Goal: Transaction & Acquisition: Purchase product/service

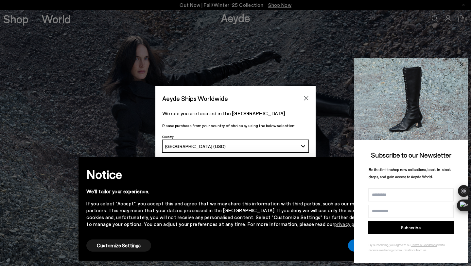
click at [462, 64] on icon at bounding box center [461, 63] width 3 height 3
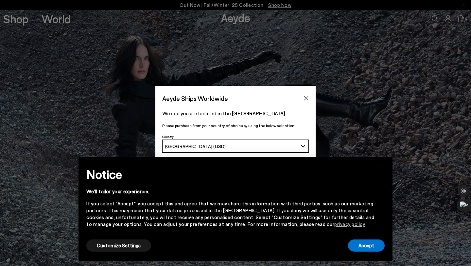
click at [304, 90] on div "Aeyde Ships Worldwide" at bounding box center [235, 95] width 160 height 18
click at [304, 100] on icon "Close" at bounding box center [305, 97] width 5 height 5
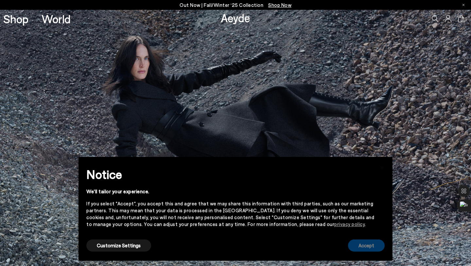
click at [373, 243] on button "Accept" at bounding box center [366, 245] width 37 height 12
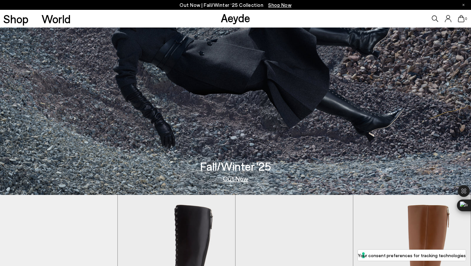
scroll to position [187, 0]
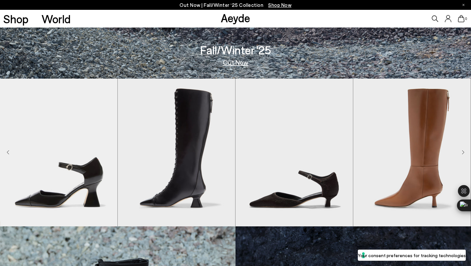
click at [233, 61] on link "Out Now" at bounding box center [236, 62] width 26 height 7
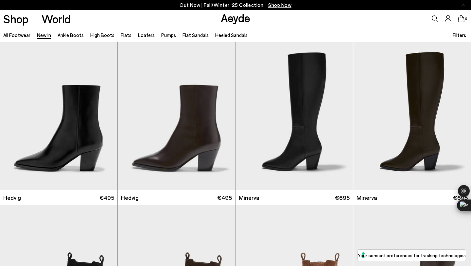
click at [462, 39] on div "Filters" at bounding box center [460, 34] width 15 height 15
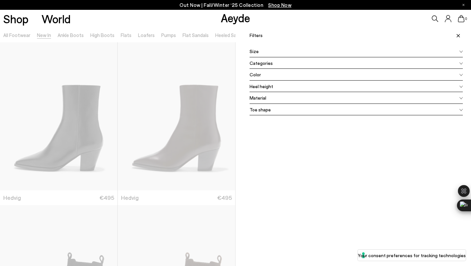
click at [286, 51] on div "Size" at bounding box center [356, 51] width 213 height 12
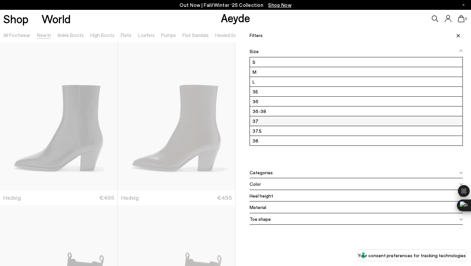
click at [273, 121] on label "37" at bounding box center [356, 120] width 213 height 9
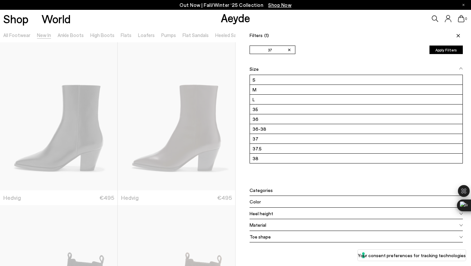
click at [443, 48] on button "Apply Filters" at bounding box center [445, 49] width 33 height 9
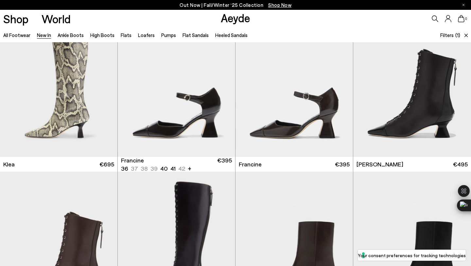
scroll to position [667, 0]
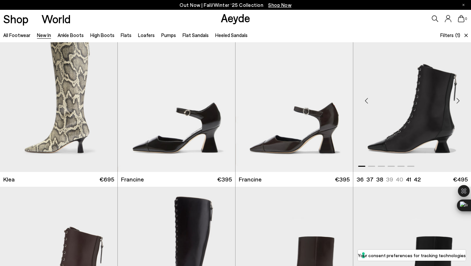
click at [459, 100] on div "Next slide" at bounding box center [458, 101] width 20 height 20
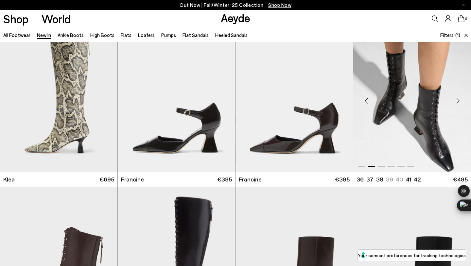
click at [459, 100] on div "Next slide" at bounding box center [458, 101] width 20 height 20
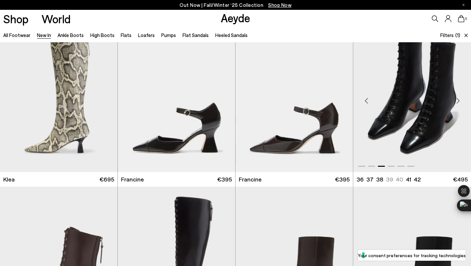
click at [459, 100] on div "Next slide" at bounding box center [458, 101] width 20 height 20
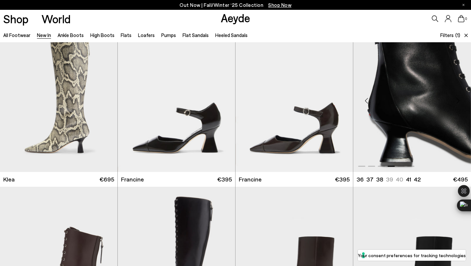
click at [459, 100] on div "Next slide" at bounding box center [458, 101] width 20 height 20
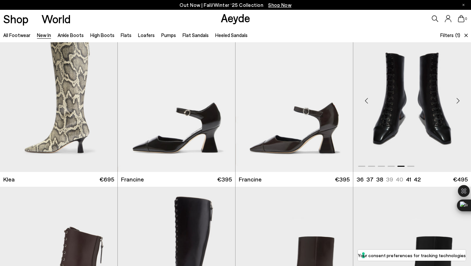
click at [459, 100] on div "Next slide" at bounding box center [458, 101] width 20 height 20
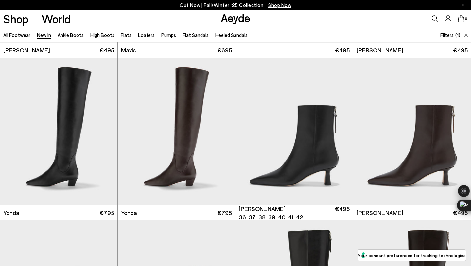
scroll to position [959, 0]
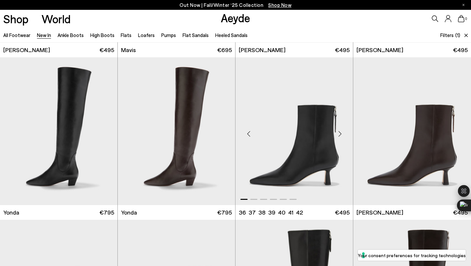
click at [339, 132] on div "Next slide" at bounding box center [340, 134] width 20 height 20
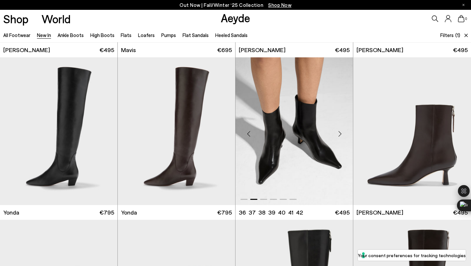
click at [340, 130] on div "Next slide" at bounding box center [340, 134] width 20 height 20
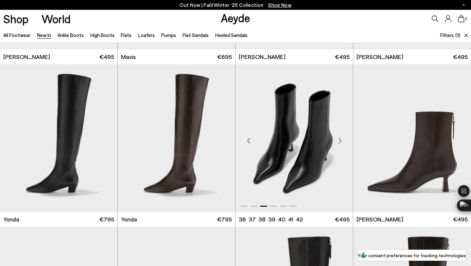
scroll to position [978, 0]
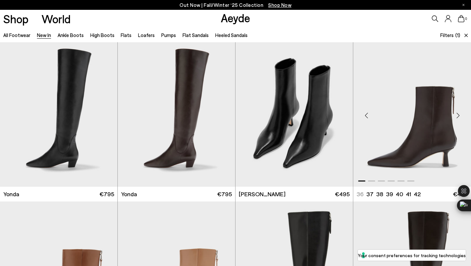
click at [457, 113] on div "Next slide" at bounding box center [458, 115] width 20 height 20
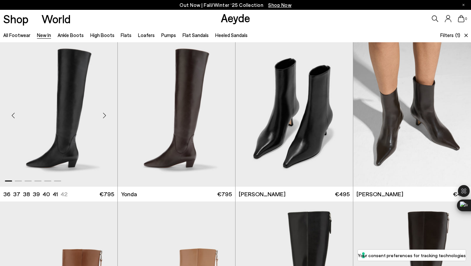
click at [107, 115] on div "Next slide" at bounding box center [105, 115] width 20 height 20
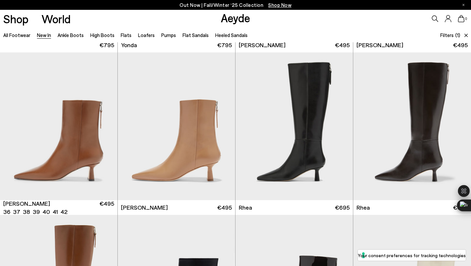
scroll to position [1140, 0]
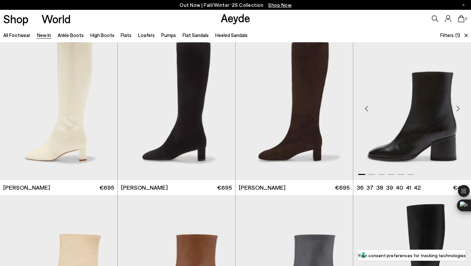
scroll to position [1618, 0]
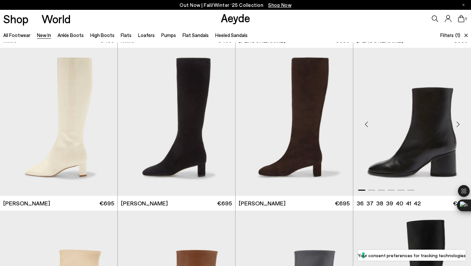
click at [458, 122] on div "Next slide" at bounding box center [458, 124] width 20 height 20
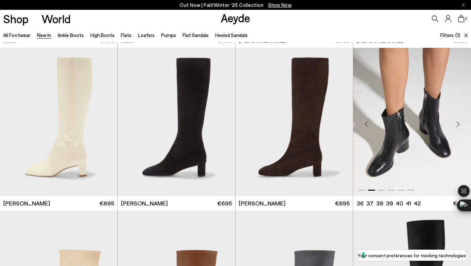
click at [458, 122] on div "Next slide" at bounding box center [458, 124] width 20 height 20
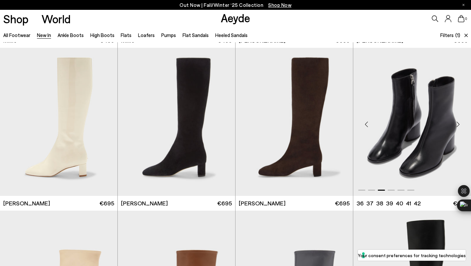
click at [458, 122] on div "Next slide" at bounding box center [458, 124] width 20 height 20
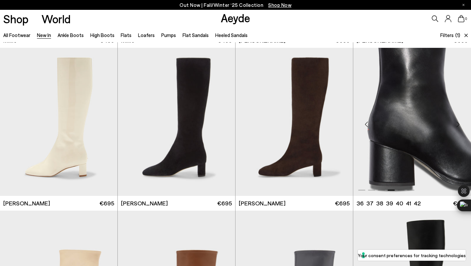
click at [458, 122] on div "Next slide" at bounding box center [458, 124] width 20 height 20
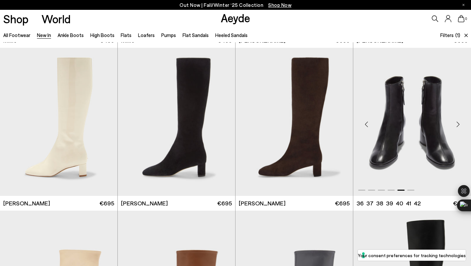
click at [458, 122] on div "Next slide" at bounding box center [458, 124] width 20 height 20
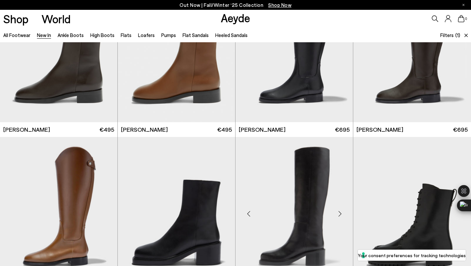
scroll to position [2888, 0]
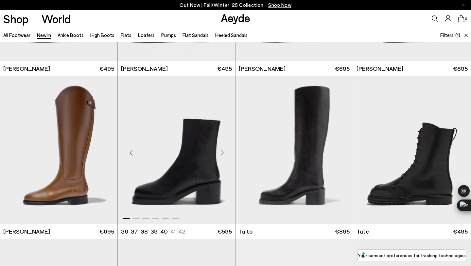
click at [223, 151] on div "Next slide" at bounding box center [222, 153] width 20 height 20
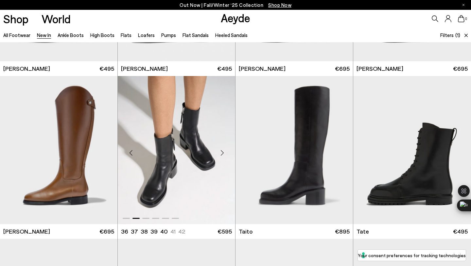
click at [223, 151] on div "Next slide" at bounding box center [222, 153] width 20 height 20
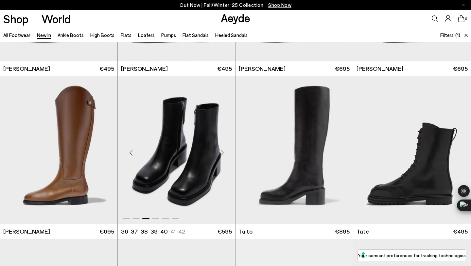
click at [223, 151] on div "Next slide" at bounding box center [222, 153] width 20 height 20
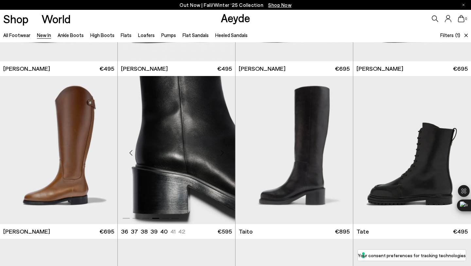
click at [223, 151] on div "Next slide" at bounding box center [222, 153] width 20 height 20
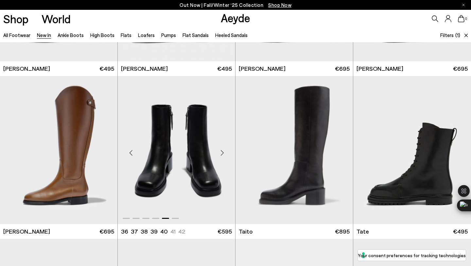
click at [223, 151] on div "Next slide" at bounding box center [222, 153] width 20 height 20
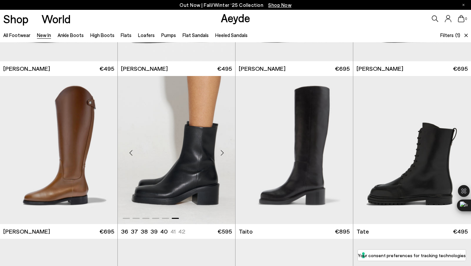
click at [223, 151] on div "Next slide" at bounding box center [222, 153] width 20 height 20
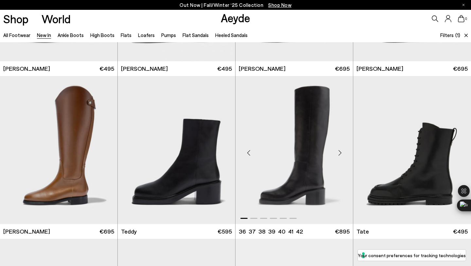
click at [337, 150] on div "Next slide" at bounding box center [340, 153] width 20 height 20
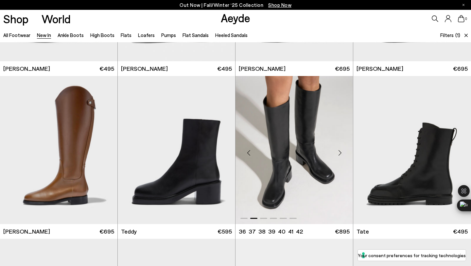
click at [337, 150] on div "Next slide" at bounding box center [340, 153] width 20 height 20
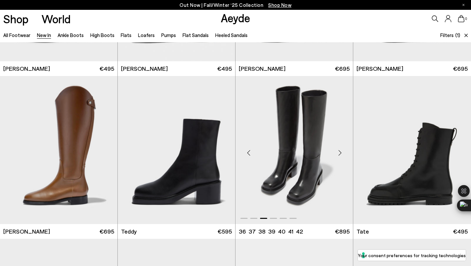
click at [337, 150] on div "Next slide" at bounding box center [340, 153] width 20 height 20
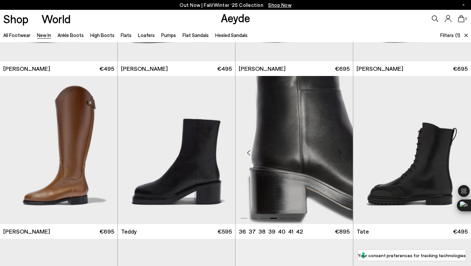
click at [337, 150] on div "Next slide" at bounding box center [340, 153] width 20 height 20
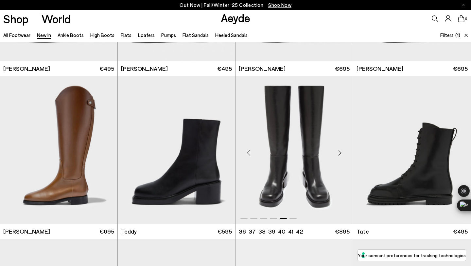
click at [337, 150] on div "Next slide" at bounding box center [340, 153] width 20 height 20
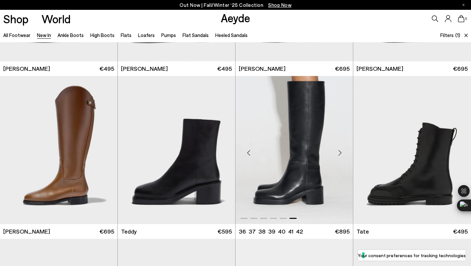
click at [337, 150] on div "Next slide" at bounding box center [340, 153] width 20 height 20
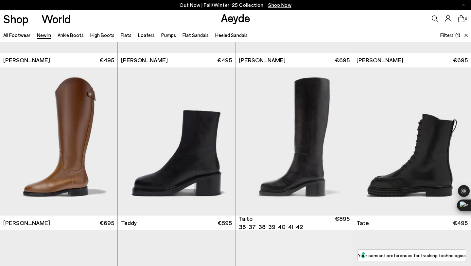
scroll to position [3073, 0]
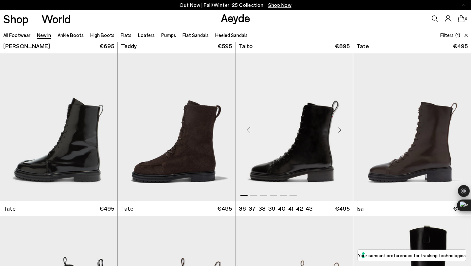
click at [341, 127] on div "Next slide" at bounding box center [340, 130] width 20 height 20
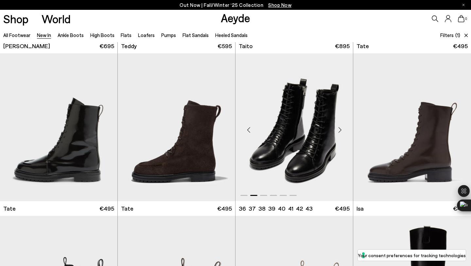
click at [342, 126] on div "Next slide" at bounding box center [340, 130] width 20 height 20
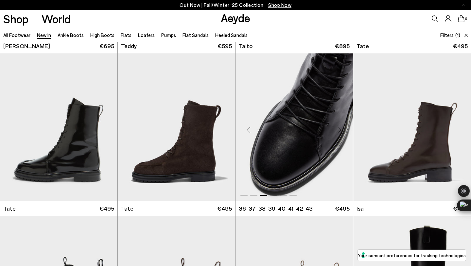
click at [342, 126] on div "Next slide" at bounding box center [340, 130] width 20 height 20
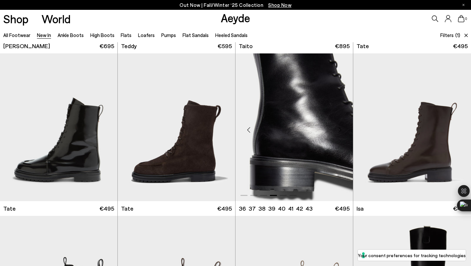
click at [342, 126] on div "Next slide" at bounding box center [340, 130] width 20 height 20
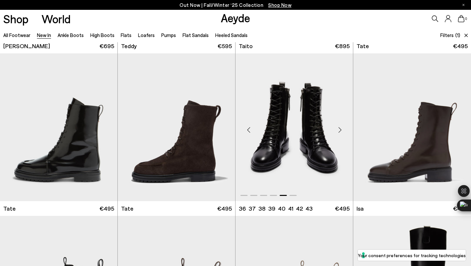
click at [340, 126] on div "Next slide" at bounding box center [340, 130] width 20 height 20
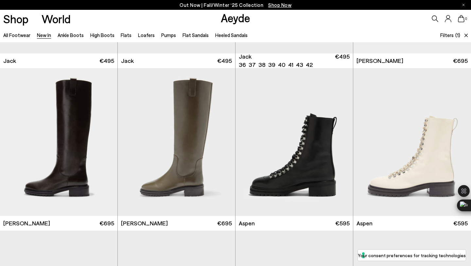
scroll to position [3385, 0]
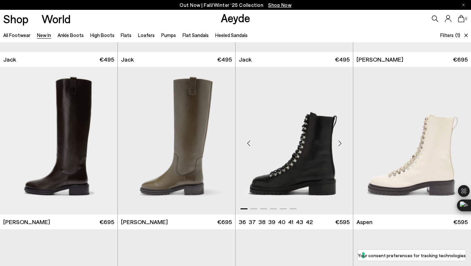
click at [341, 142] on div "Next slide" at bounding box center [340, 143] width 20 height 20
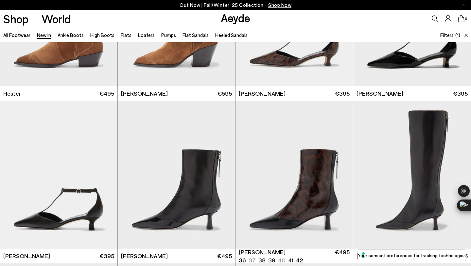
scroll to position [3889, 0]
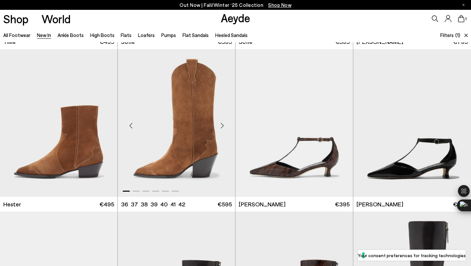
click at [222, 124] on div "Next slide" at bounding box center [222, 125] width 20 height 20
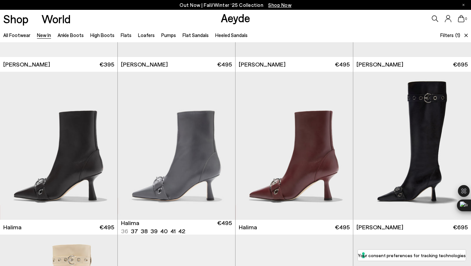
scroll to position [4221, 0]
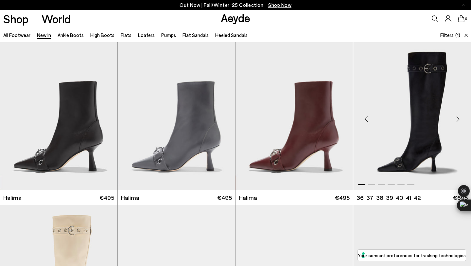
click at [458, 118] on div "Next slide" at bounding box center [458, 119] width 20 height 20
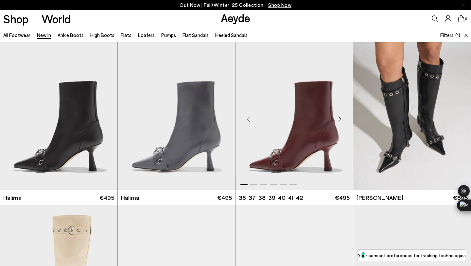
click at [339, 118] on div "Next slide" at bounding box center [340, 119] width 20 height 20
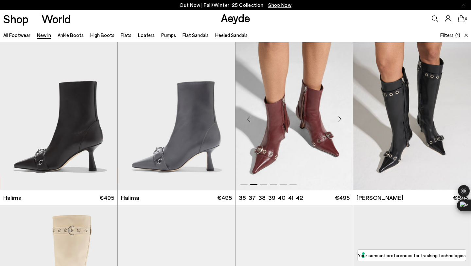
click at [339, 118] on div "Next slide" at bounding box center [340, 119] width 20 height 20
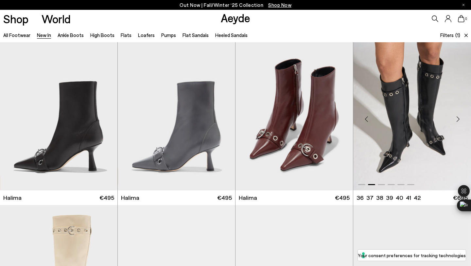
click at [456, 117] on div "Next slide" at bounding box center [458, 119] width 20 height 20
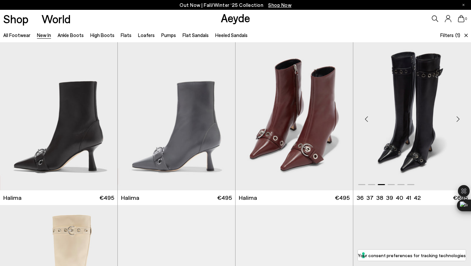
click at [456, 117] on div "Next slide" at bounding box center [458, 119] width 20 height 20
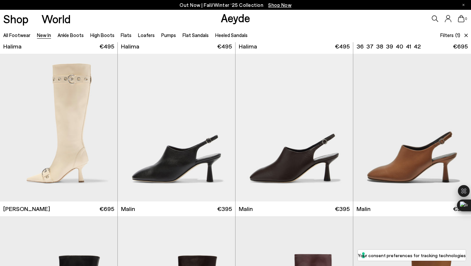
scroll to position [4372, 0]
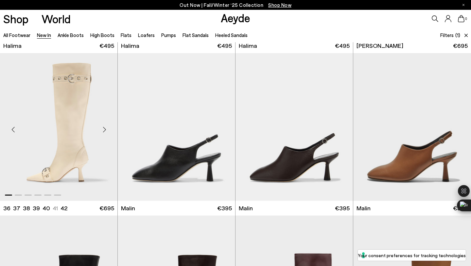
click at [103, 129] on div "Next slide" at bounding box center [105, 130] width 20 height 20
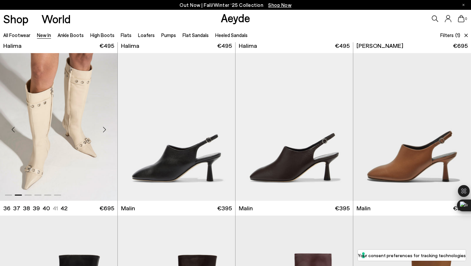
click at [103, 129] on div "Next slide" at bounding box center [105, 130] width 20 height 20
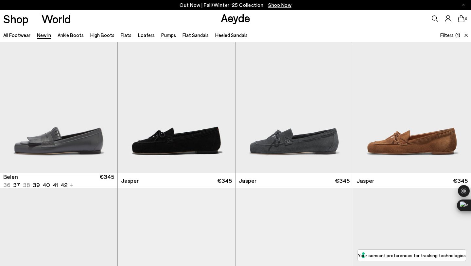
scroll to position [5050, 0]
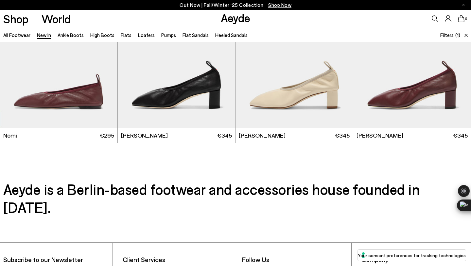
scroll to position [5793, 0]
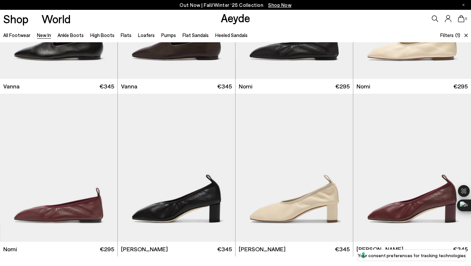
click at [101, 39] on ul "All Footwear New In Ankle Boots High Boots Flats Loafers Pumps Flat Sandals Hee…" at bounding box center [128, 34] width 251 height 15
click at [99, 37] on link "High Boots" at bounding box center [102, 35] width 24 height 6
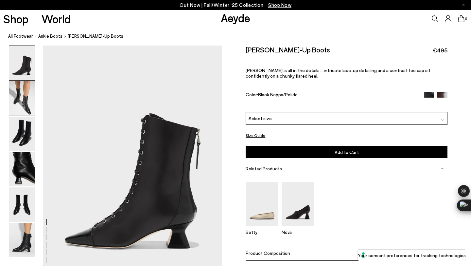
click at [24, 99] on img at bounding box center [22, 98] width 26 height 34
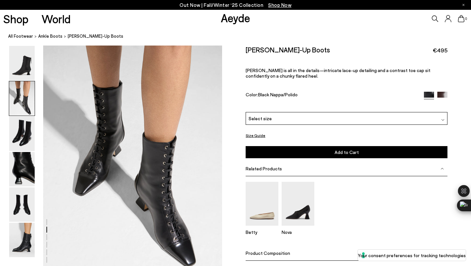
scroll to position [250, 0]
click at [26, 234] on img at bounding box center [22, 239] width 26 height 34
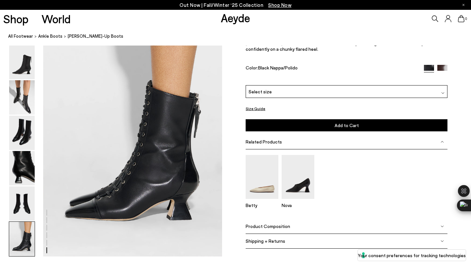
scroll to position [1243, 0]
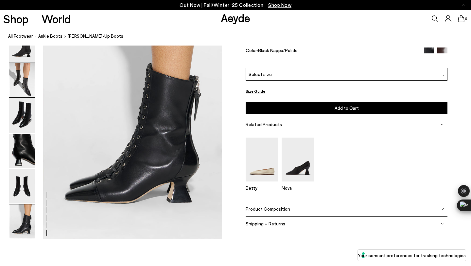
click at [24, 84] on img at bounding box center [22, 80] width 26 height 34
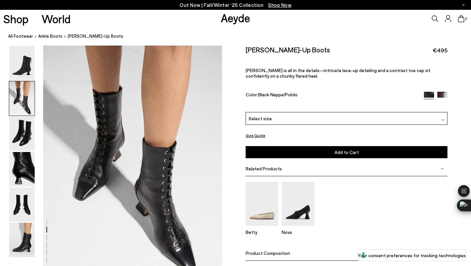
scroll to position [240, 0]
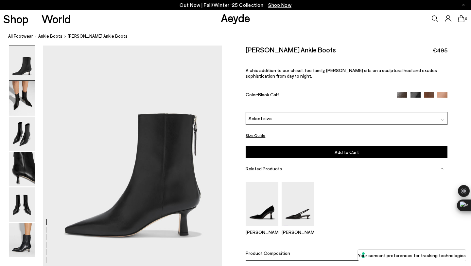
scroll to position [20, 0]
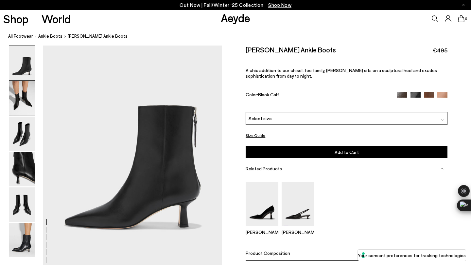
click at [23, 103] on img at bounding box center [22, 98] width 26 height 34
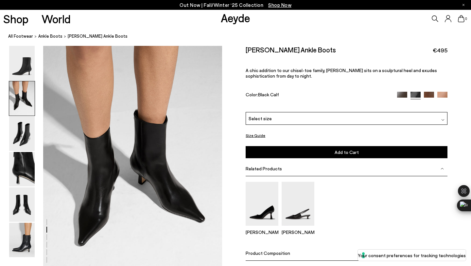
scroll to position [240, 0]
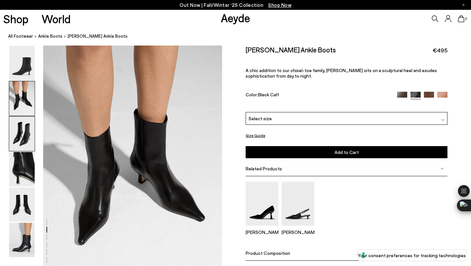
click at [28, 133] on img at bounding box center [22, 133] width 26 height 34
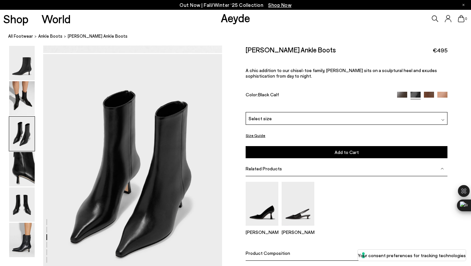
scroll to position [480, 0]
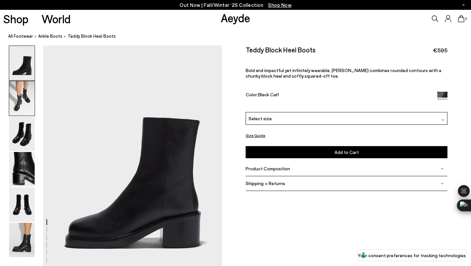
click at [19, 100] on img at bounding box center [22, 98] width 26 height 34
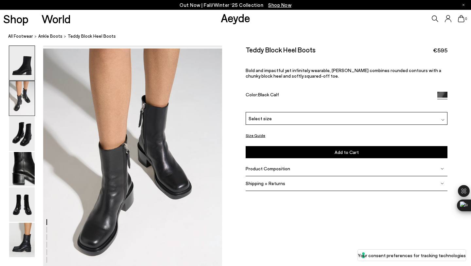
scroll to position [240, 0]
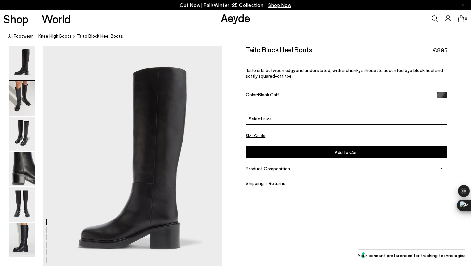
click at [23, 94] on img at bounding box center [22, 98] width 26 height 34
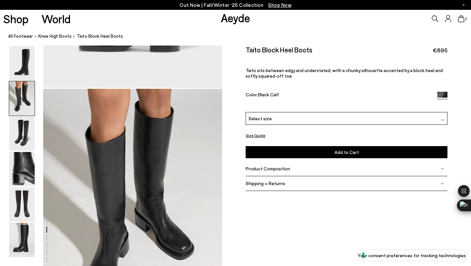
scroll to position [240, 0]
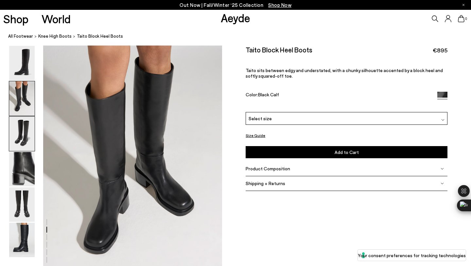
click at [18, 140] on img at bounding box center [22, 133] width 26 height 34
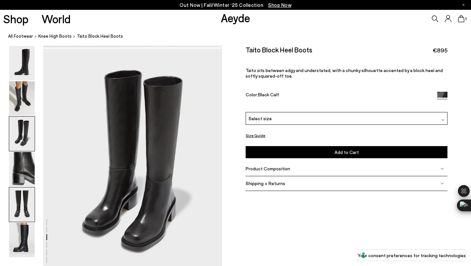
click at [20, 194] on img at bounding box center [22, 204] width 26 height 34
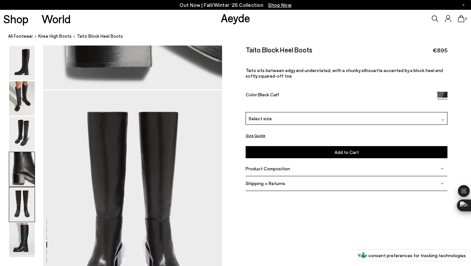
scroll to position [959, 0]
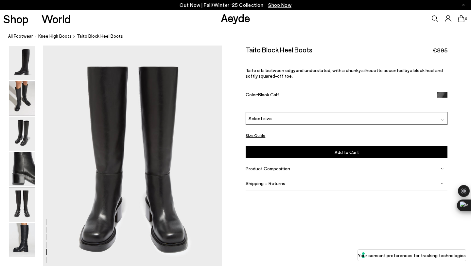
click at [21, 83] on img at bounding box center [22, 98] width 26 height 34
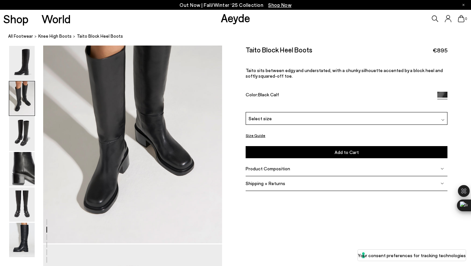
scroll to position [240, 0]
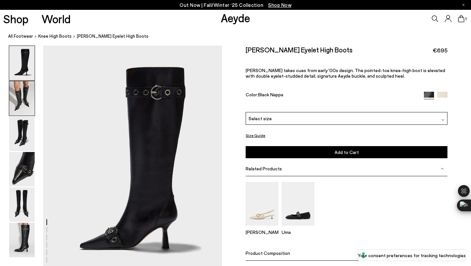
click at [29, 87] on img at bounding box center [22, 98] width 26 height 34
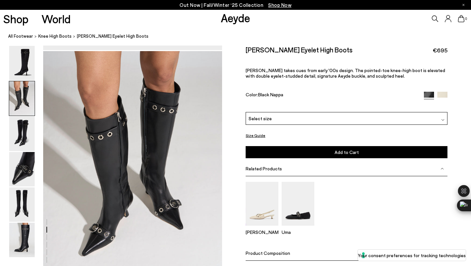
scroll to position [240, 0]
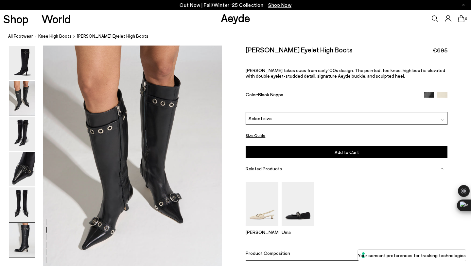
click at [33, 235] on img at bounding box center [22, 239] width 26 height 34
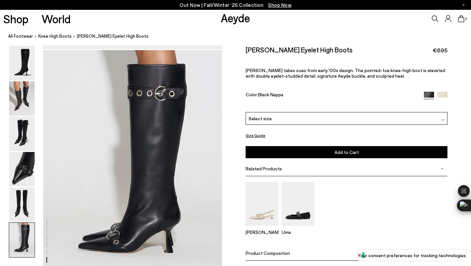
scroll to position [1189, 0]
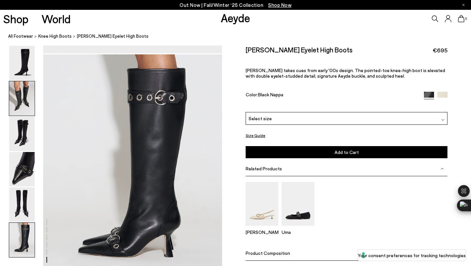
click at [31, 93] on img at bounding box center [22, 98] width 26 height 34
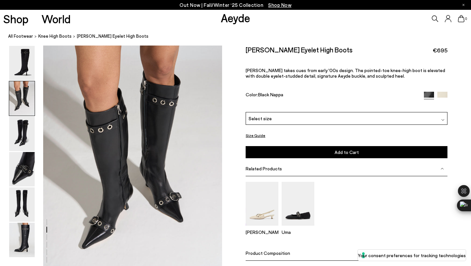
scroll to position [240, 0]
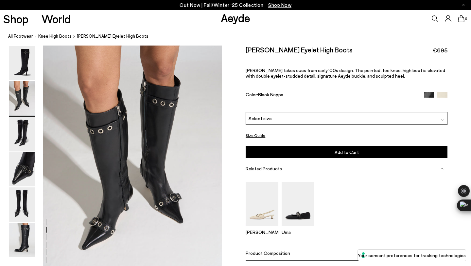
click at [26, 144] on img at bounding box center [22, 133] width 26 height 34
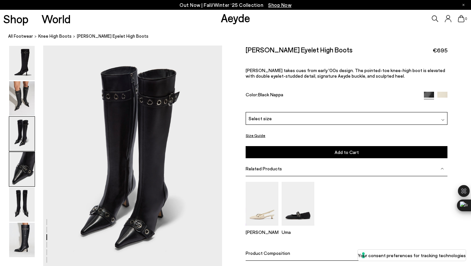
click at [26, 173] on img at bounding box center [22, 169] width 26 height 34
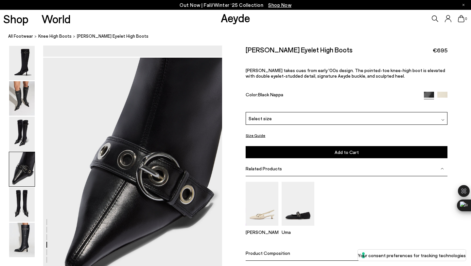
scroll to position [719, 0]
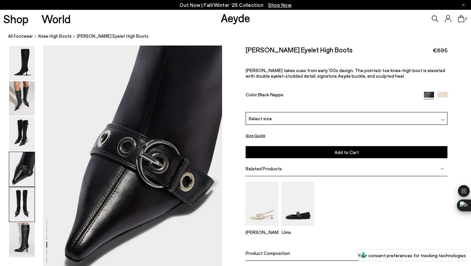
click at [23, 199] on img at bounding box center [22, 204] width 26 height 34
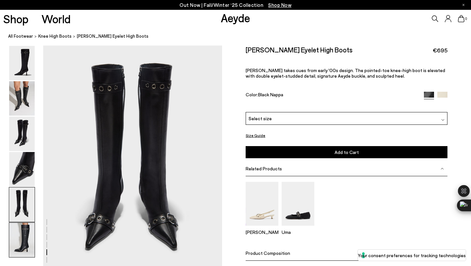
click at [28, 234] on img at bounding box center [22, 239] width 26 height 34
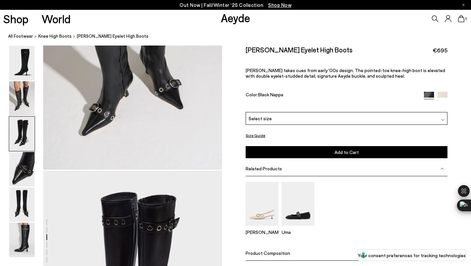
scroll to position [474, 0]
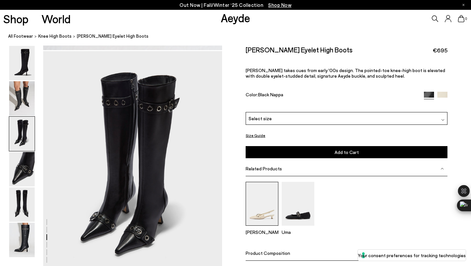
click at [265, 215] on img at bounding box center [262, 203] width 33 height 43
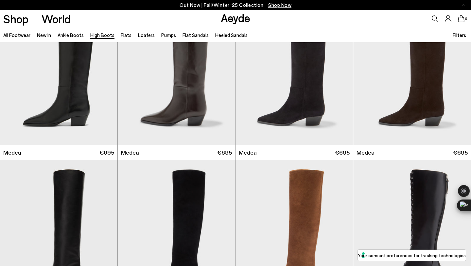
scroll to position [156, 0]
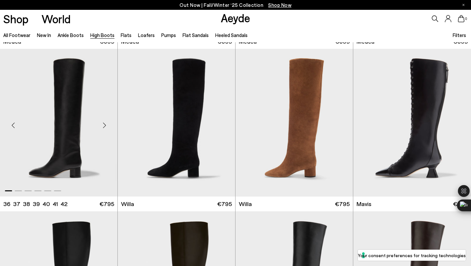
click at [106, 125] on div "Next slide" at bounding box center [105, 125] width 20 height 20
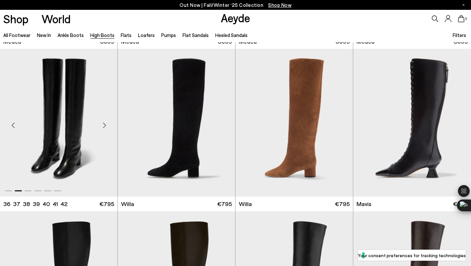
click at [106, 125] on div "Next slide" at bounding box center [105, 125] width 20 height 20
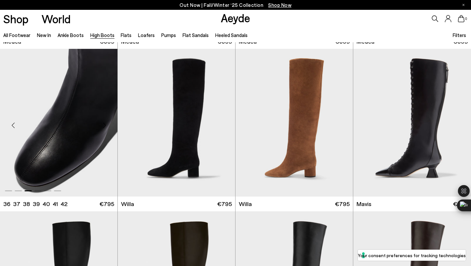
click at [106, 125] on div "Next slide" at bounding box center [105, 125] width 20 height 20
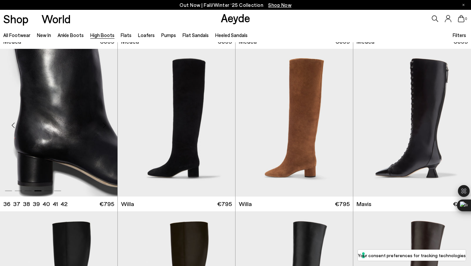
click at [106, 125] on div "Next slide" at bounding box center [105, 125] width 20 height 20
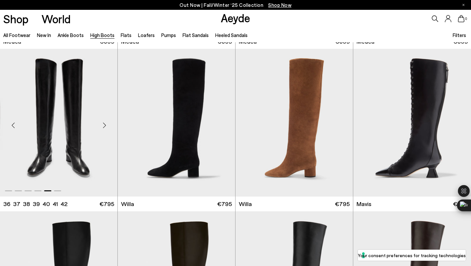
click at [106, 125] on div "Next slide" at bounding box center [105, 125] width 20 height 20
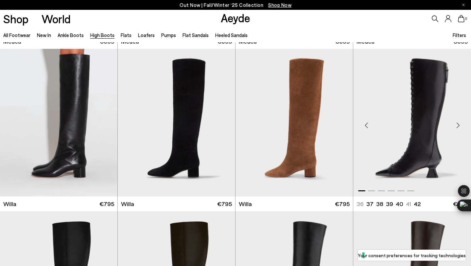
click at [460, 124] on div "Next slide" at bounding box center [458, 125] width 20 height 20
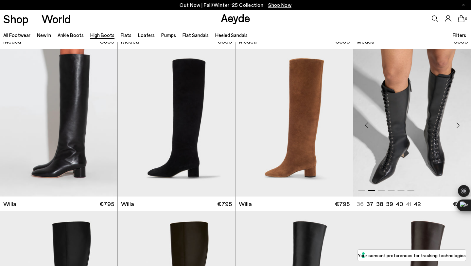
click at [460, 124] on div "Next slide" at bounding box center [458, 125] width 20 height 20
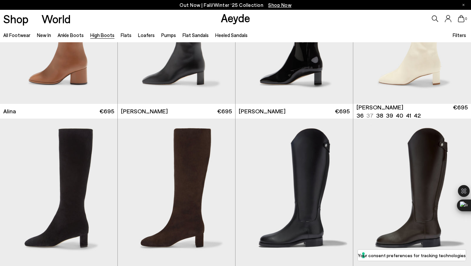
scroll to position [1110, 0]
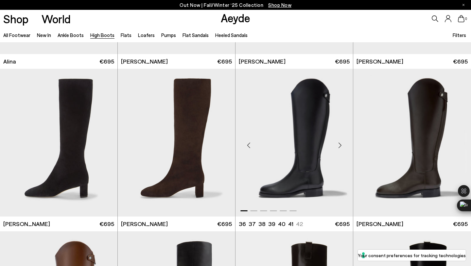
click at [339, 143] on div "Next slide" at bounding box center [340, 145] width 20 height 20
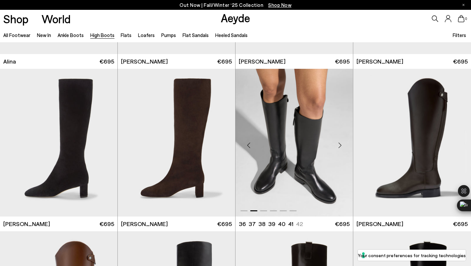
click at [339, 143] on div "Next slide" at bounding box center [340, 145] width 20 height 20
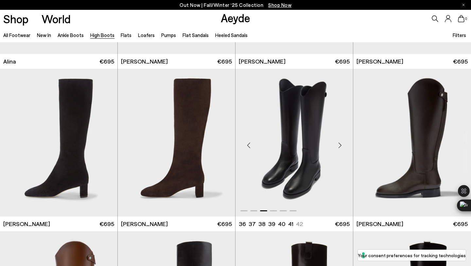
click at [339, 143] on div "Next slide" at bounding box center [340, 145] width 20 height 20
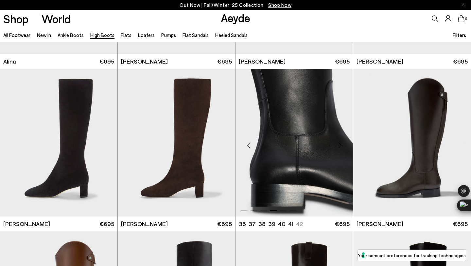
click at [339, 143] on div "Next slide" at bounding box center [340, 145] width 20 height 20
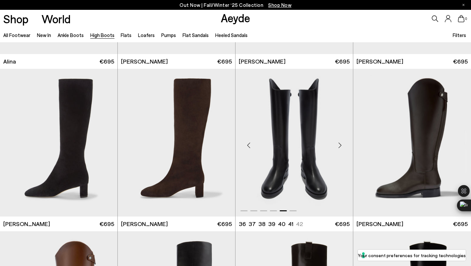
click at [339, 143] on div "Next slide" at bounding box center [340, 145] width 20 height 20
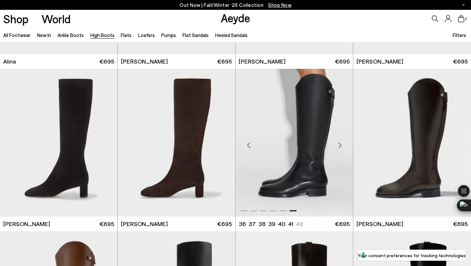
click at [339, 143] on div "Next slide" at bounding box center [340, 145] width 20 height 20
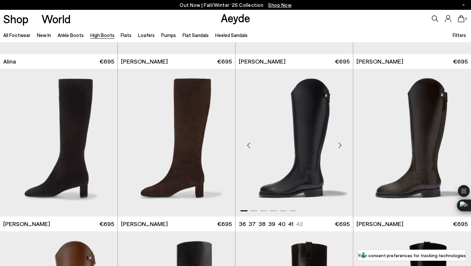
click at [340, 144] on div "Next slide" at bounding box center [340, 145] width 20 height 20
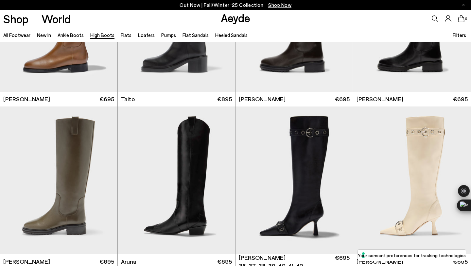
scroll to position [1466, 0]
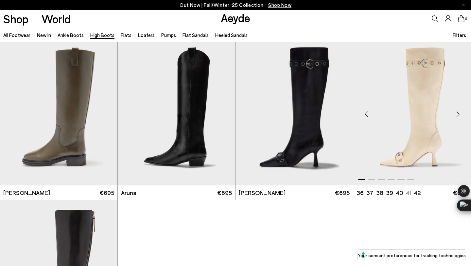
click at [456, 111] on div "Next slide" at bounding box center [458, 114] width 20 height 20
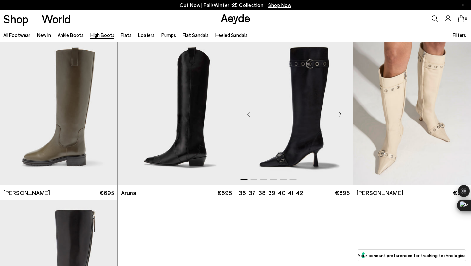
click at [341, 113] on div "Next slide" at bounding box center [340, 114] width 20 height 20
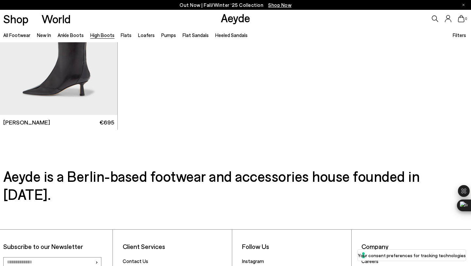
scroll to position [1703, 0]
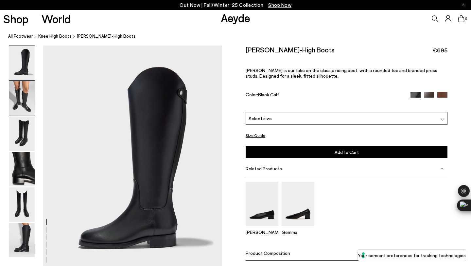
click at [21, 90] on img at bounding box center [22, 98] width 26 height 34
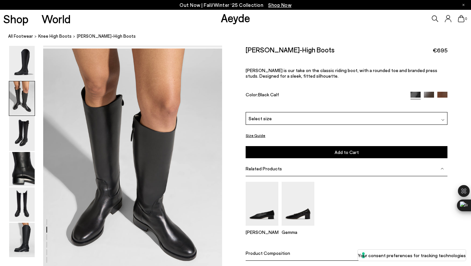
scroll to position [240, 0]
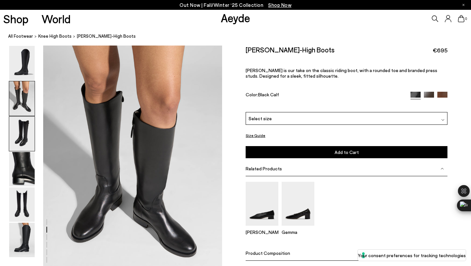
click at [24, 118] on img at bounding box center [22, 133] width 26 height 34
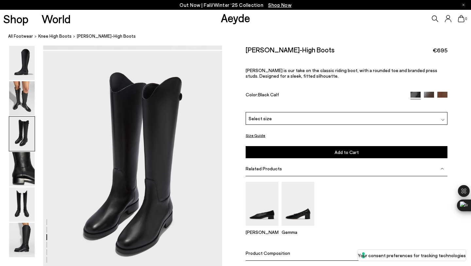
scroll to position [480, 0]
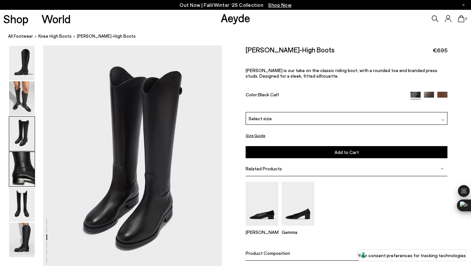
click at [26, 159] on img at bounding box center [22, 169] width 26 height 34
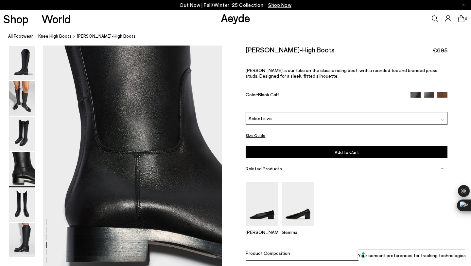
click at [26, 187] on div at bounding box center [22, 204] width 26 height 35
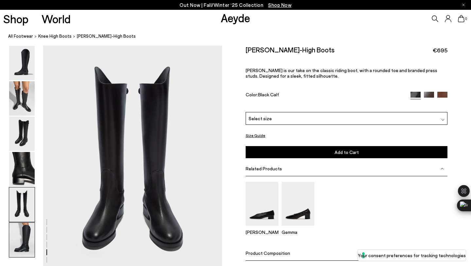
click at [22, 233] on img at bounding box center [22, 239] width 26 height 34
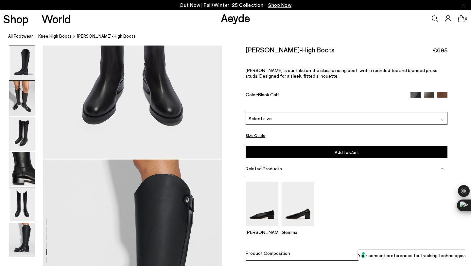
click at [34, 69] on img at bounding box center [22, 63] width 26 height 34
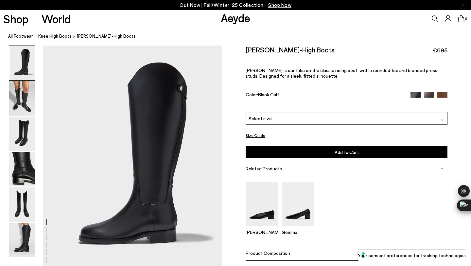
scroll to position [0, 0]
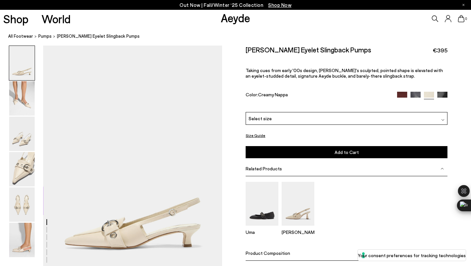
click at [27, 95] on img at bounding box center [22, 98] width 26 height 34
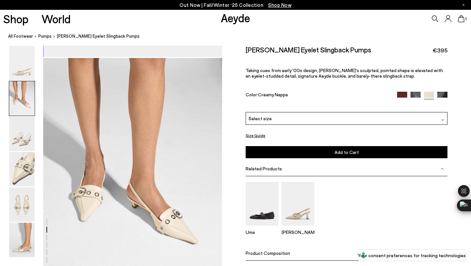
scroll to position [240, 0]
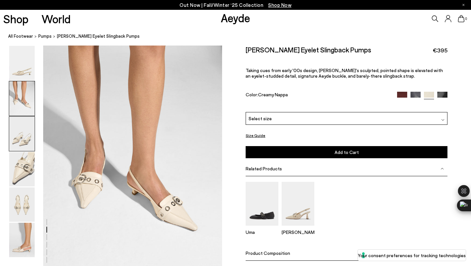
click at [27, 135] on img at bounding box center [22, 133] width 26 height 34
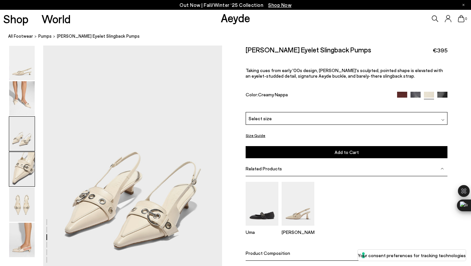
click at [29, 157] on img at bounding box center [22, 169] width 26 height 34
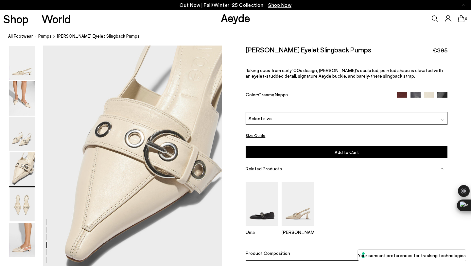
click at [27, 190] on img at bounding box center [22, 204] width 26 height 34
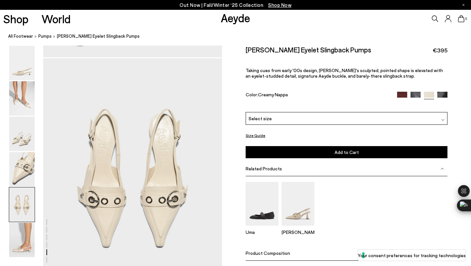
scroll to position [959, 0]
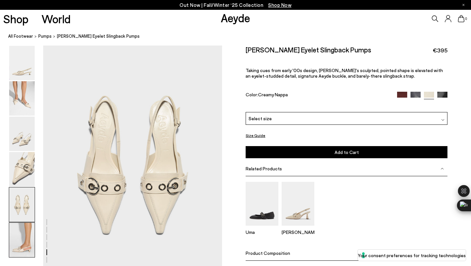
click at [24, 237] on img at bounding box center [22, 239] width 26 height 34
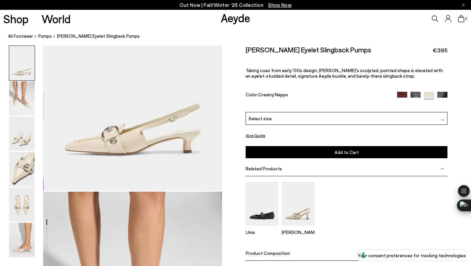
scroll to position [87, 0]
